Goal: Find specific page/section: Find specific page/section

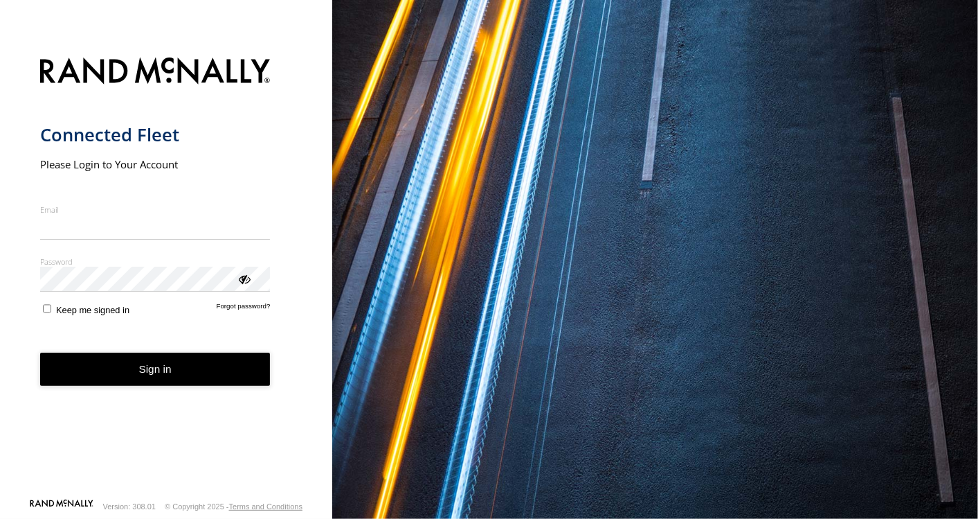
type input "**********"
click at [154, 378] on button "Sign in" at bounding box center [155, 369] width 231 height 34
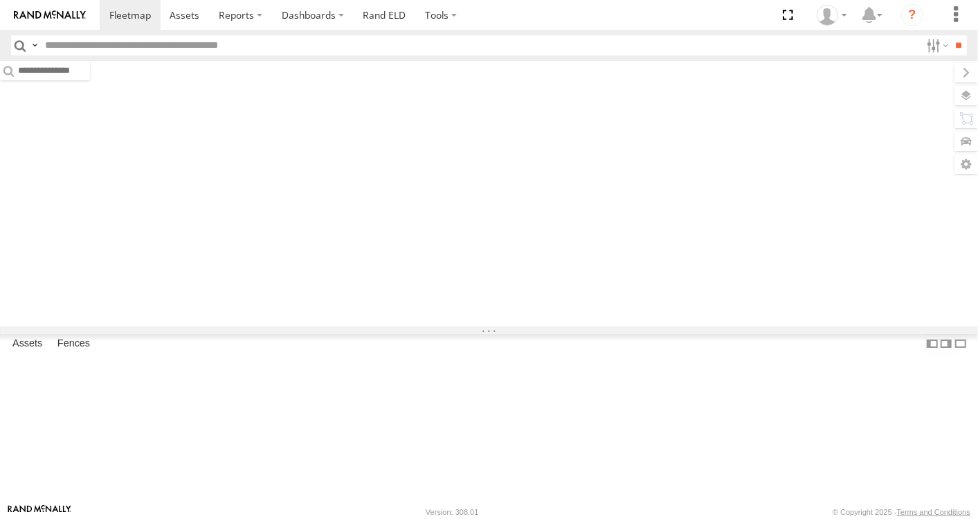
click at [0, 0] on div "Video Video Video" at bounding box center [0, 0] width 0 height 0
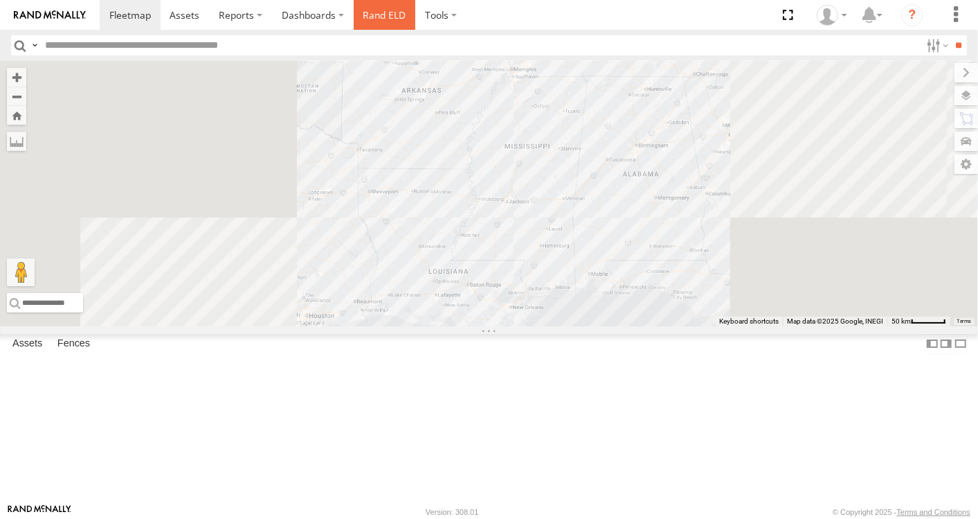
click at [393, 19] on link "Rand ELD" at bounding box center [385, 15] width 62 height 30
